Goal: Find contact information: Find contact information

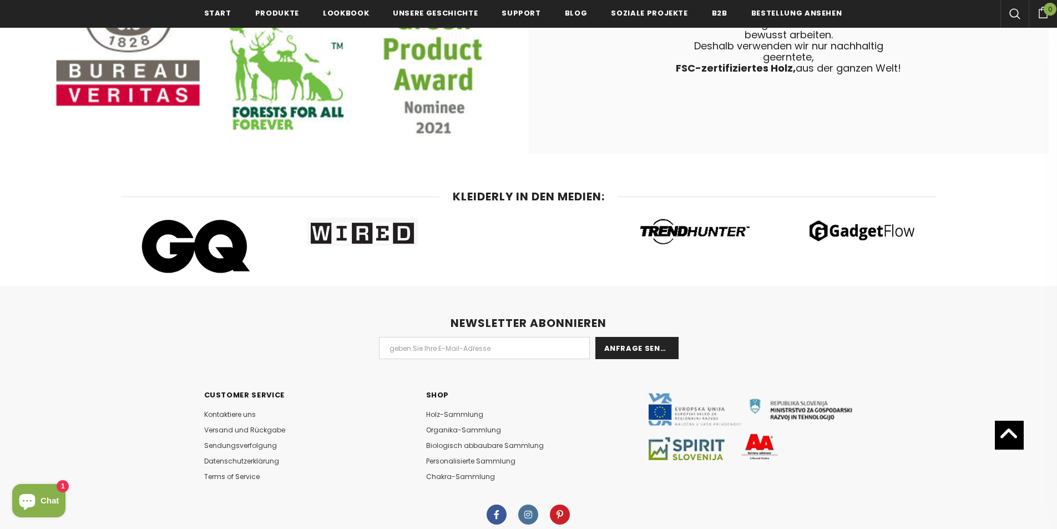
scroll to position [6765, 0]
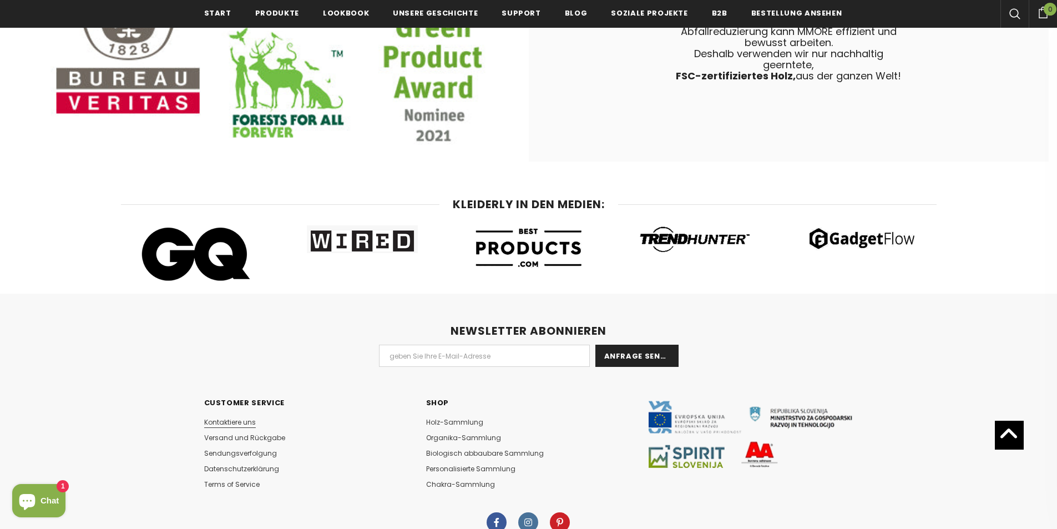
click at [243, 417] on span "Kontaktiere uns" at bounding box center [230, 421] width 52 height 9
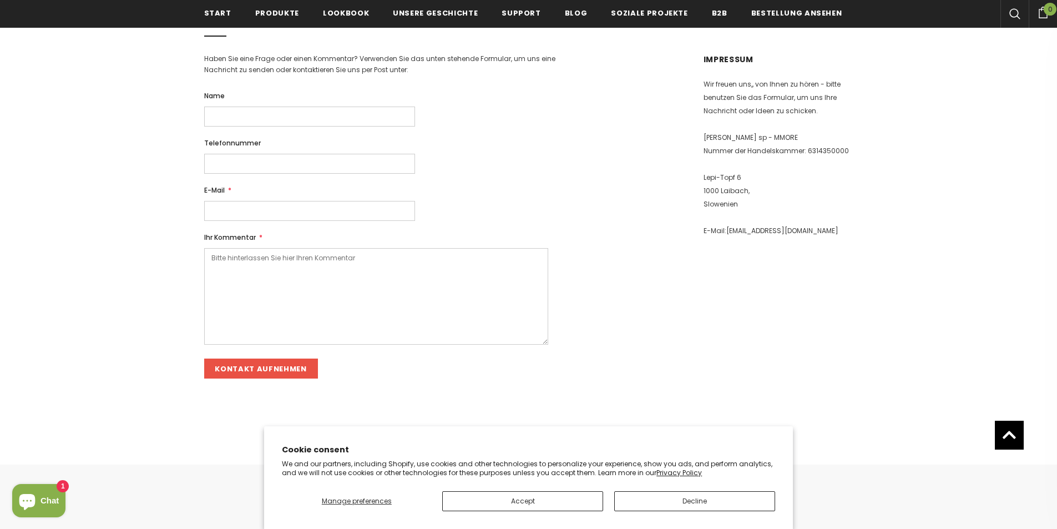
scroll to position [169, 0]
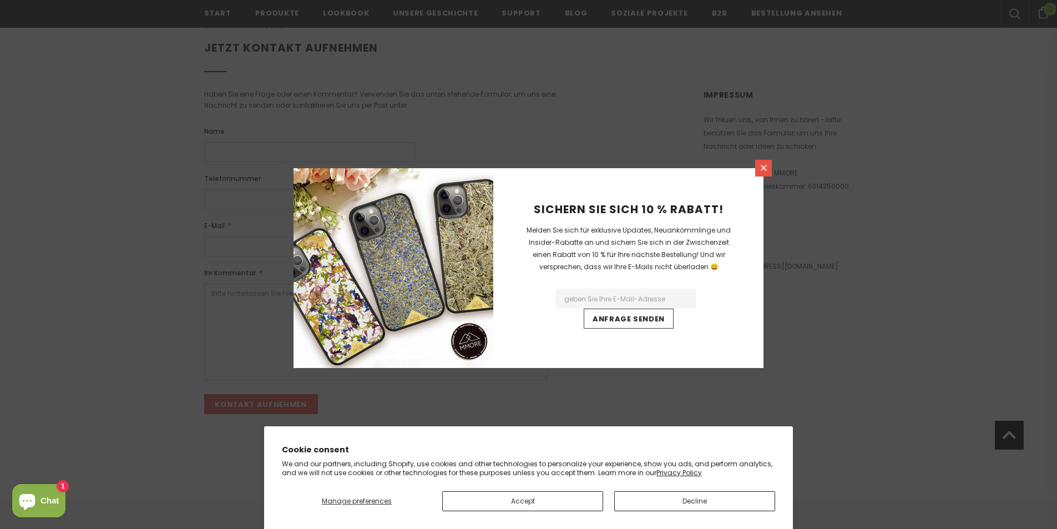
click at [761, 169] on icon at bounding box center [763, 167] width 9 height 9
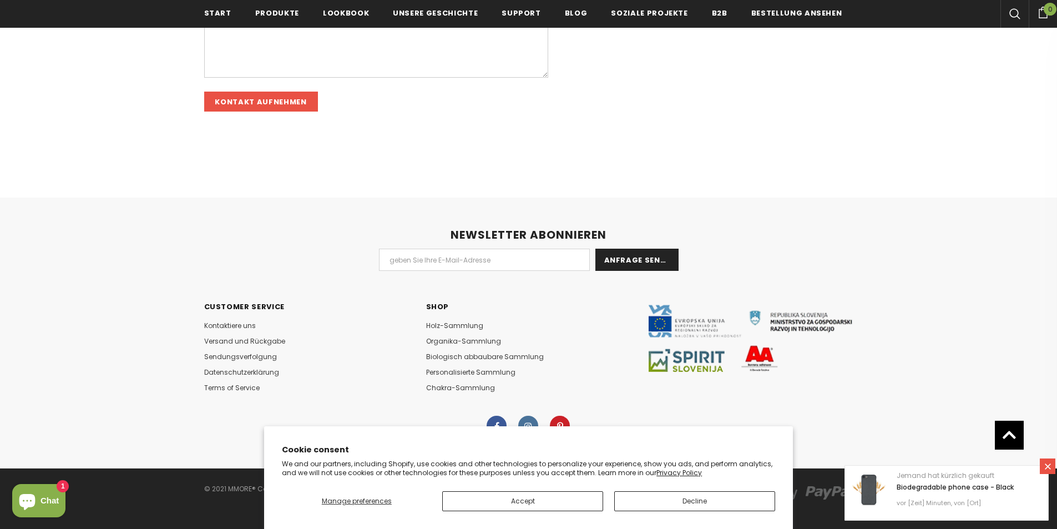
scroll to position [480, 0]
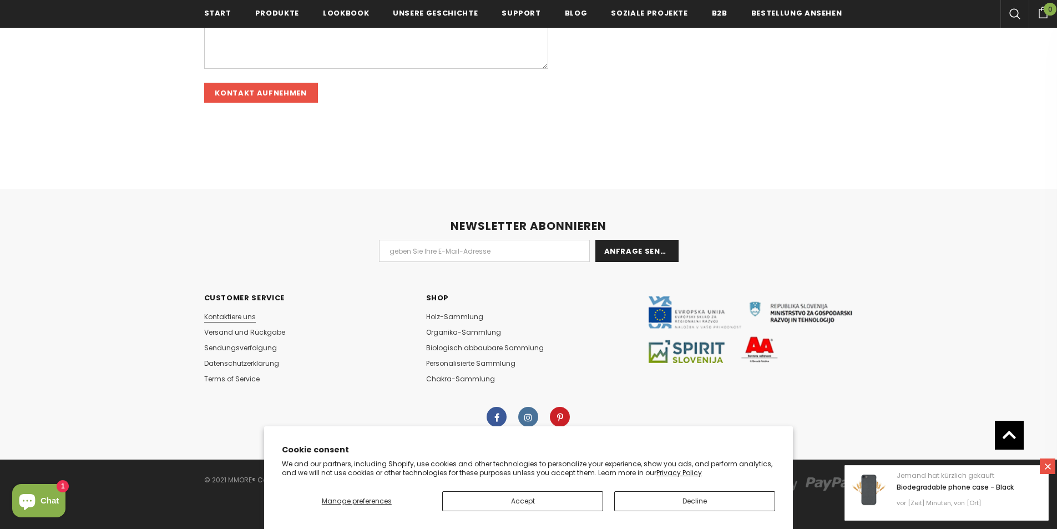
click at [241, 311] on link "Kontaktiere uns" at bounding box center [230, 317] width 52 height 16
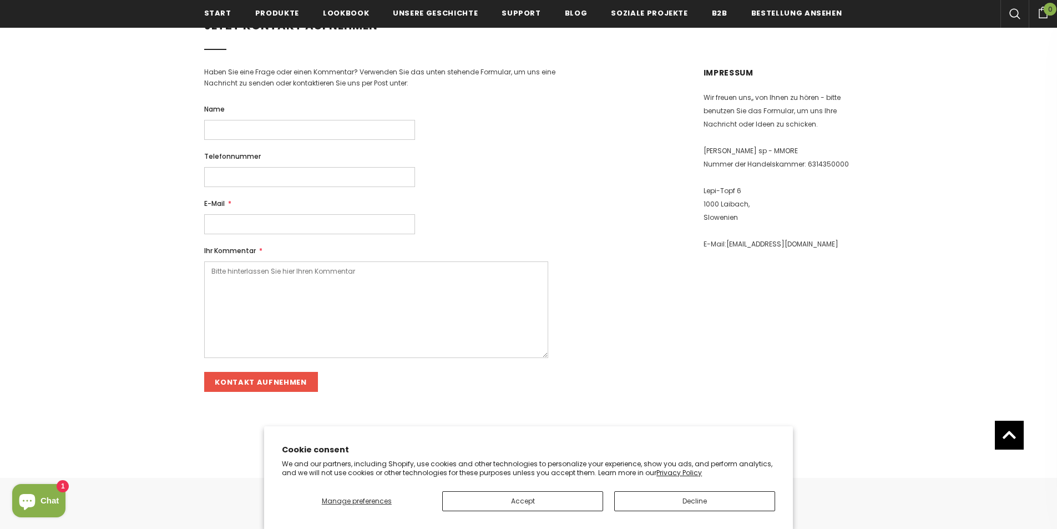
scroll to position [166, 0]
